Goal: Information Seeking & Learning: Find specific fact

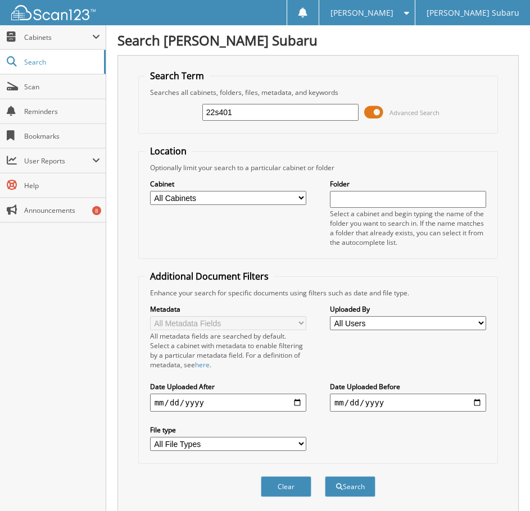
type input "22s401"
click at [325, 476] on button "Search" at bounding box center [350, 486] width 51 height 21
click at [48, 37] on span "Cabinets" at bounding box center [58, 38] width 68 height 10
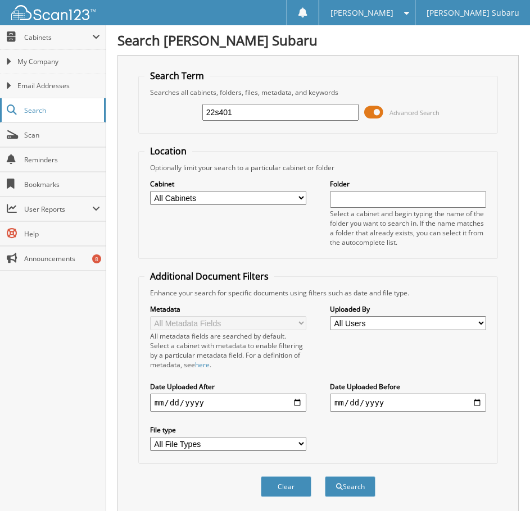
click at [46, 114] on span "Search" at bounding box center [61, 111] width 74 height 10
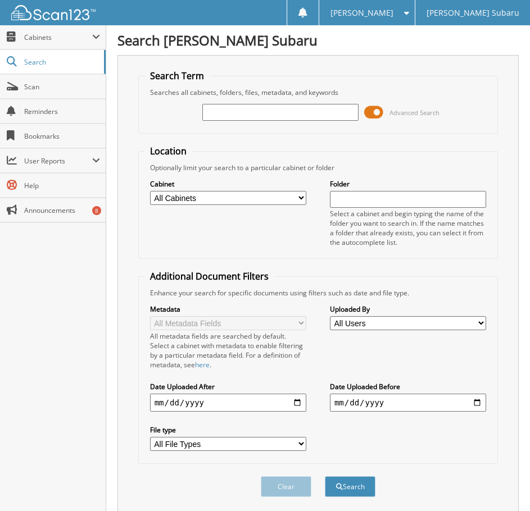
click at [294, 108] on input "text" at bounding box center [280, 112] width 156 height 17
type input "22s401"
click at [325, 476] on button "Search" at bounding box center [350, 486] width 51 height 21
click at [28, 85] on span "Scan" at bounding box center [62, 87] width 76 height 10
click at [26, 40] on span "Cabinets" at bounding box center [58, 38] width 68 height 10
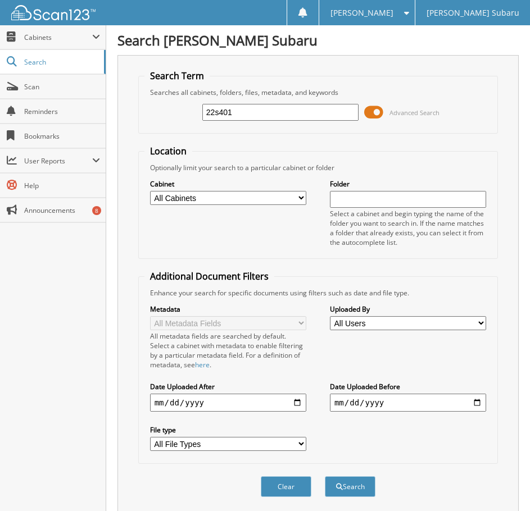
click at [21, 9] on img at bounding box center [53, 12] width 84 height 15
click at [271, 113] on input "text" at bounding box center [280, 112] width 156 height 17
type input "22s401"
click at [325, 476] on button "Search" at bounding box center [350, 486] width 51 height 21
